Goal: Use online tool/utility: Utilize a website feature to perform a specific function

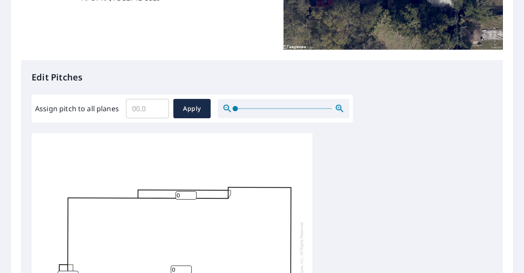
scroll to position [263, 0]
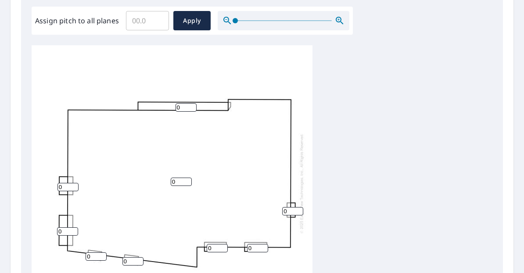
drag, startPoint x: 182, startPoint y: 108, endPoint x: 168, endPoint y: 106, distance: 14.7
click at [168, 106] on div "0 0 0 0 0 0 0 0 0" at bounding box center [172, 183] width 281 height 276
type input "3"
drag, startPoint x: 59, startPoint y: 187, endPoint x: 50, endPoint y: 191, distance: 9.1
click at [50, 191] on div "0 3 0 0 0 0 0 0 0" at bounding box center [172, 183] width 281 height 276
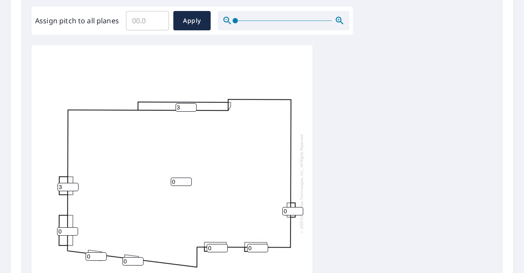
type input "3"
drag, startPoint x: 61, startPoint y: 229, endPoint x: 54, endPoint y: 233, distance: 8.8
click at [54, 232] on div "0 3 0 3 0 0 0 0 0" at bounding box center [172, 183] width 281 height 276
click at [54, 233] on div "0 3 0 3 0 0 0 0 0" at bounding box center [172, 183] width 281 height 276
drag, startPoint x: 90, startPoint y: 254, endPoint x: 79, endPoint y: 253, distance: 11.4
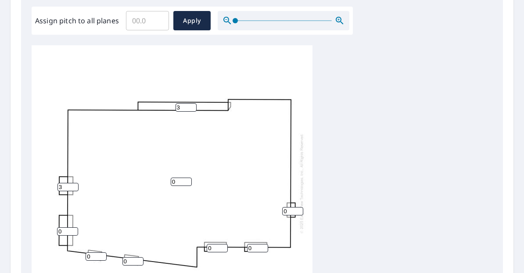
click at [88, 254] on input "0" at bounding box center [96, 256] width 21 height 8
click at [76, 256] on div "0 3 0 3 0 0 0 0 0" at bounding box center [172, 183] width 281 height 276
drag, startPoint x: 92, startPoint y: 256, endPoint x: 77, endPoint y: 256, distance: 14.9
click at [77, 256] on div "0 3 0 3 0 0 0 0 0" at bounding box center [172, 183] width 281 height 276
type input "3"
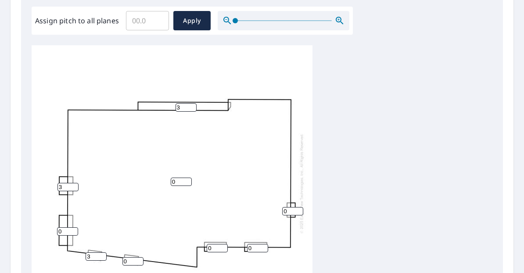
drag, startPoint x: 123, startPoint y: 261, endPoint x: 107, endPoint y: 264, distance: 17.0
click at [107, 264] on div "0 3 0 3 0 0 0 3 0" at bounding box center [172, 183] width 281 height 276
type input "3"
drag, startPoint x: 210, startPoint y: 246, endPoint x: 183, endPoint y: 254, distance: 28.3
click at [183, 253] on div "0 3 0 3 0 0 3 3 0" at bounding box center [172, 183] width 281 height 276
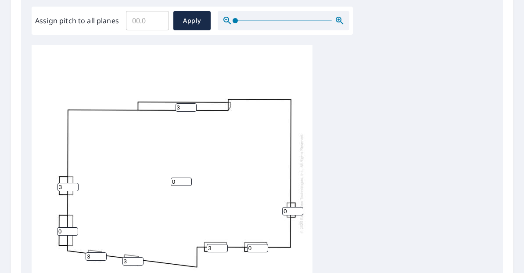
type input "3"
drag, startPoint x: 251, startPoint y: 247, endPoint x: 226, endPoint y: 257, distance: 27.2
click at [227, 256] on div "0 3 0 3 0 3 3 3 0" at bounding box center [172, 183] width 281 height 276
type input "3"
click at [287, 210] on input "0" at bounding box center [292, 211] width 21 height 8
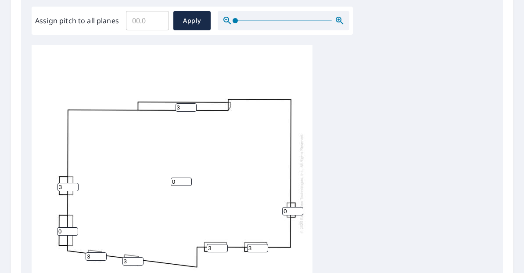
drag, startPoint x: 285, startPoint y: 210, endPoint x: 260, endPoint y: 225, distance: 29.4
click at [260, 225] on div "0 3 0 3 3 3 3 3 0" at bounding box center [172, 183] width 281 height 276
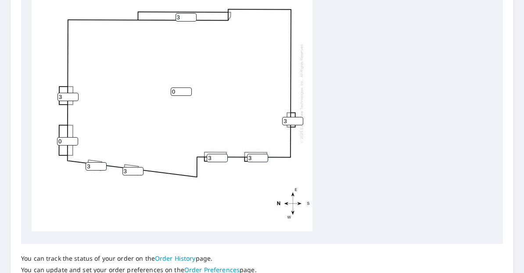
scroll to position [0, 0]
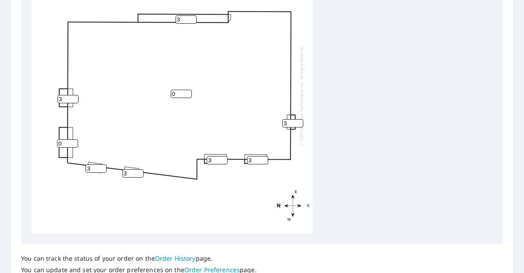
type input "3"
drag, startPoint x: 62, startPoint y: 143, endPoint x: 46, endPoint y: 144, distance: 16.7
click at [46, 144] on div "0 3 0 3 3 3 3 3 3" at bounding box center [172, 95] width 281 height 276
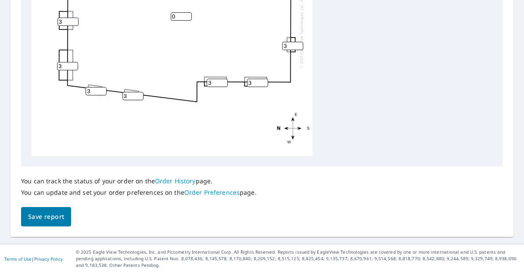
type input "3"
click at [40, 215] on span "Save report" at bounding box center [46, 216] width 36 height 11
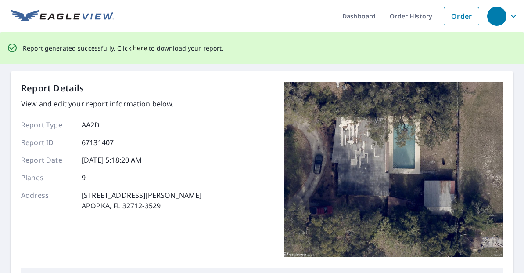
click at [138, 48] on span "here" at bounding box center [140, 48] width 14 height 11
